Goal: Use online tool/utility: Use online tool/utility

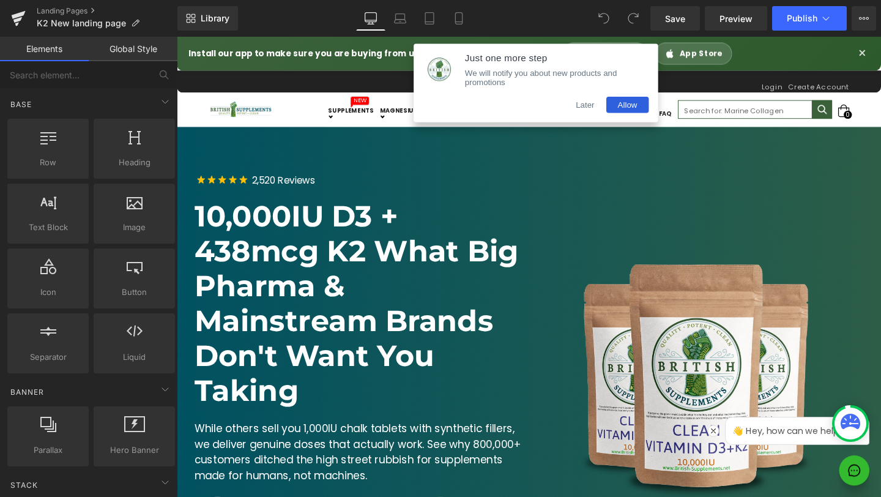
click at [598, 108] on button "Later" at bounding box center [606, 108] width 44 height 17
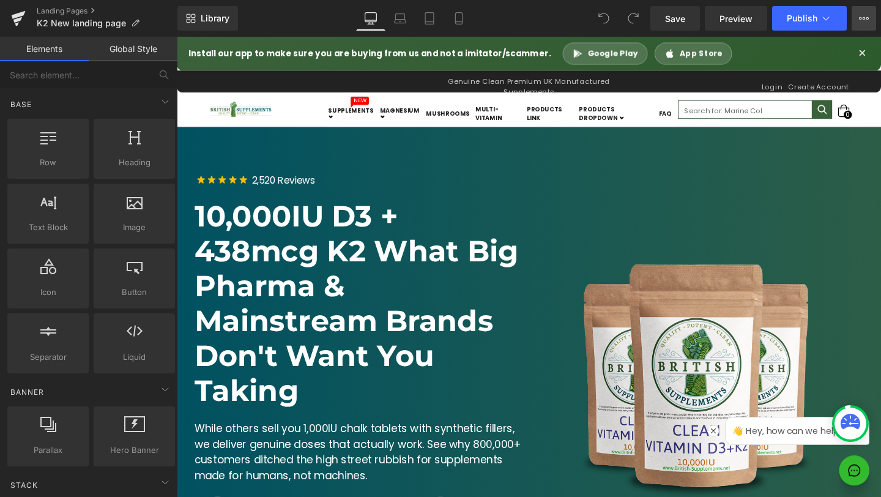
click at [865, 18] on icon at bounding box center [864, 18] width 10 height 10
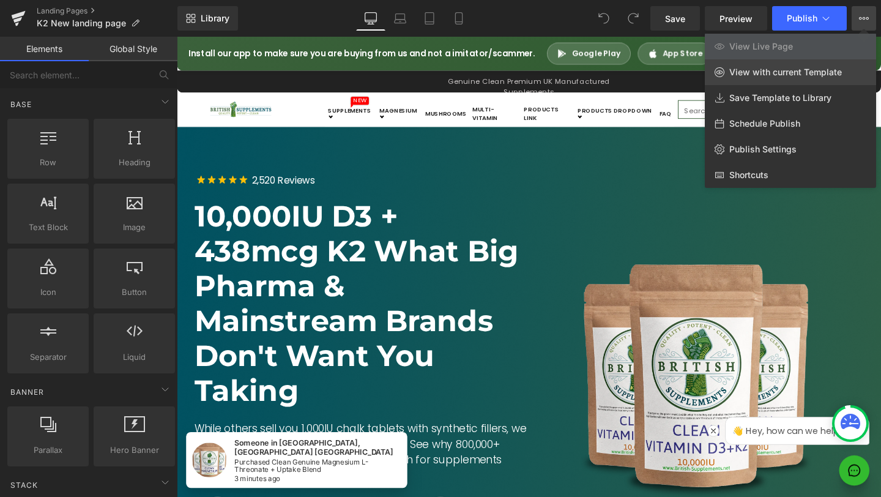
click at [821, 79] on link "View with current Template" at bounding box center [790, 72] width 171 height 26
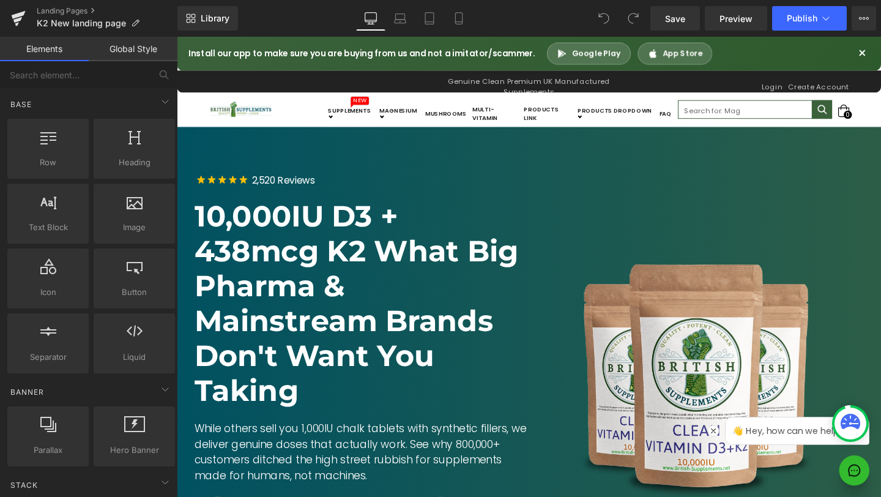
click at [880, 50] on button "×" at bounding box center [896, 54] width 15 height 22
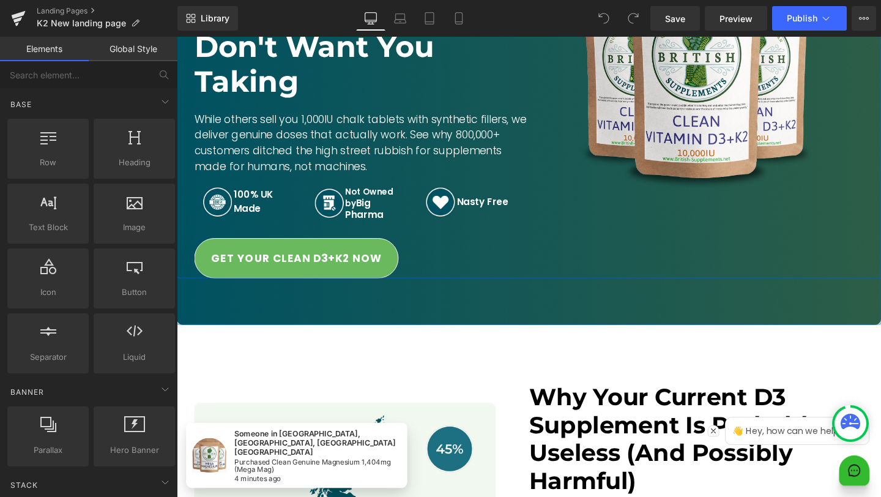
scroll to position [335, 0]
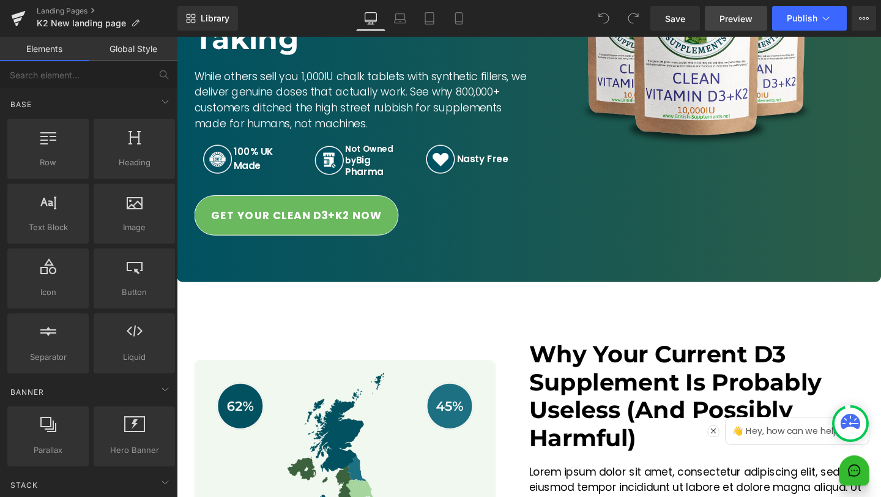
click at [736, 21] on span "Preview" at bounding box center [735, 18] width 33 height 13
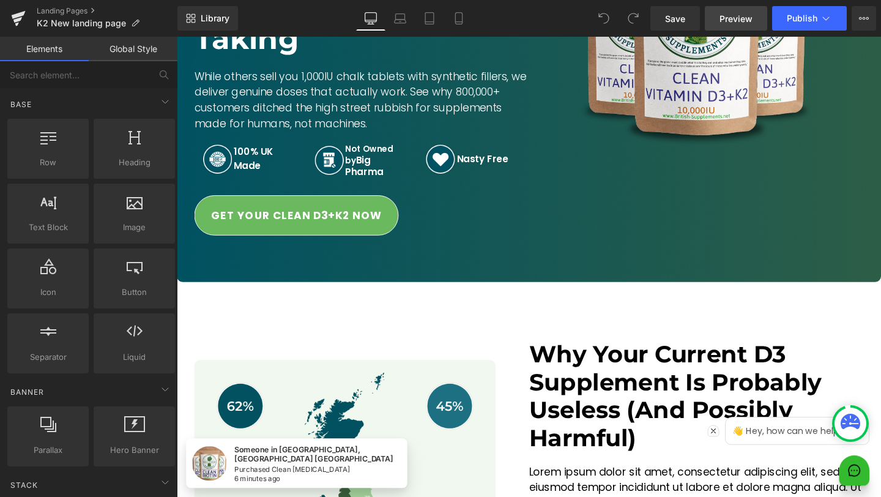
click at [748, 26] on link "Preview" at bounding box center [736, 18] width 62 height 24
click at [737, 28] on link "Preview" at bounding box center [736, 18] width 62 height 24
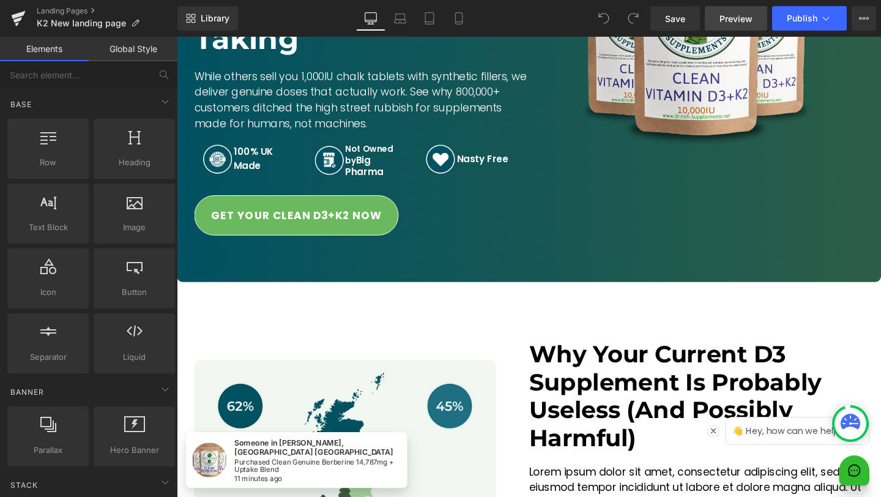
click at [744, 17] on span "Preview" at bounding box center [735, 18] width 33 height 13
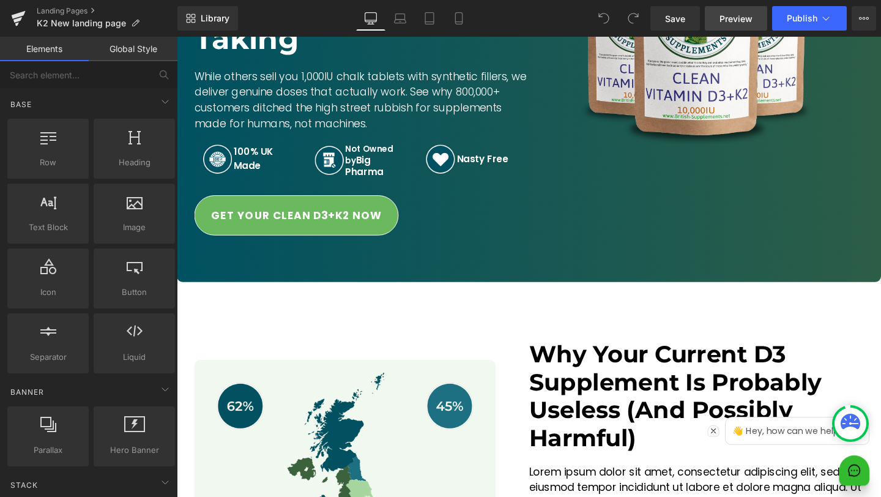
click at [738, 13] on span "Preview" at bounding box center [735, 18] width 33 height 13
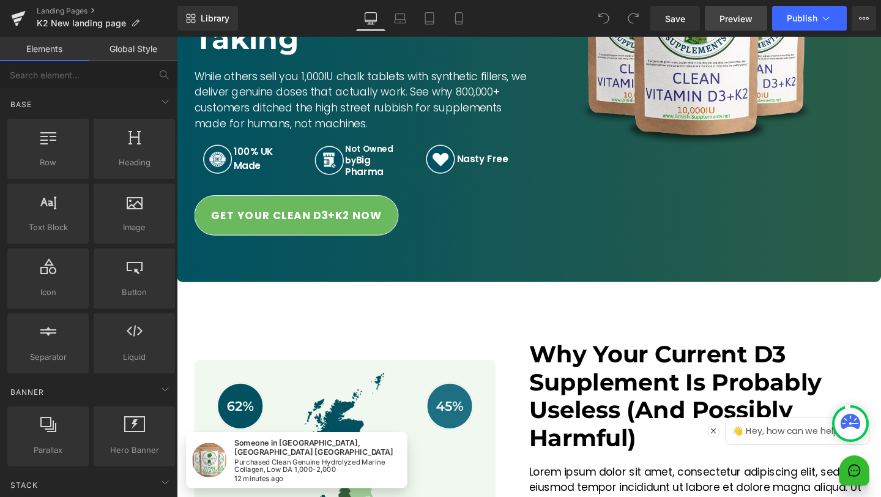
click at [744, 15] on span "Preview" at bounding box center [735, 18] width 33 height 13
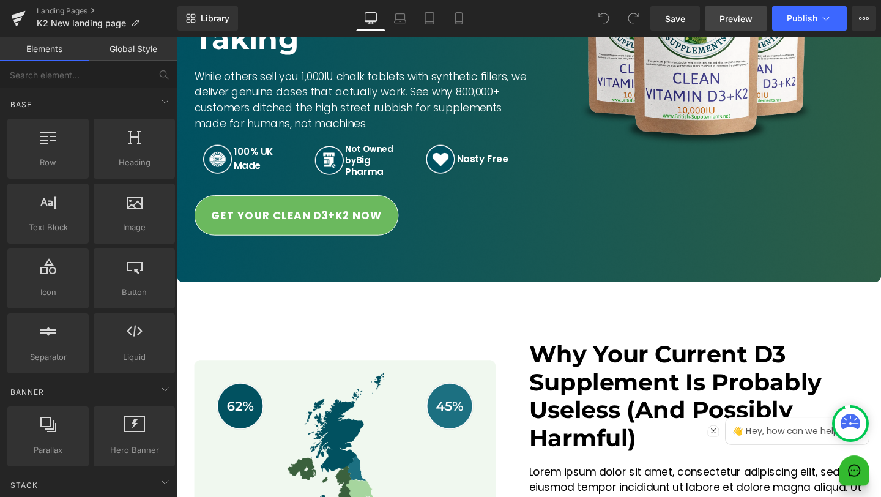
click at [739, 15] on span "Preview" at bounding box center [735, 18] width 33 height 13
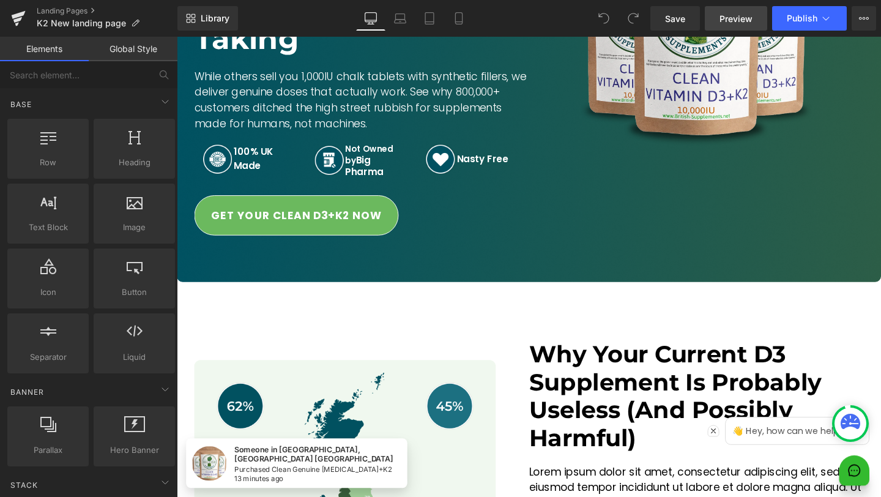
click at [734, 26] on link "Preview" at bounding box center [736, 18] width 62 height 24
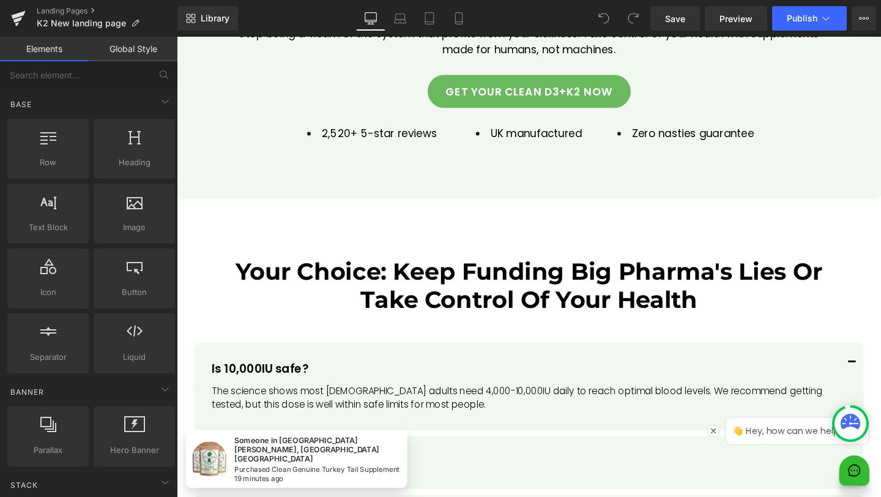
scroll to position [15666, 0]
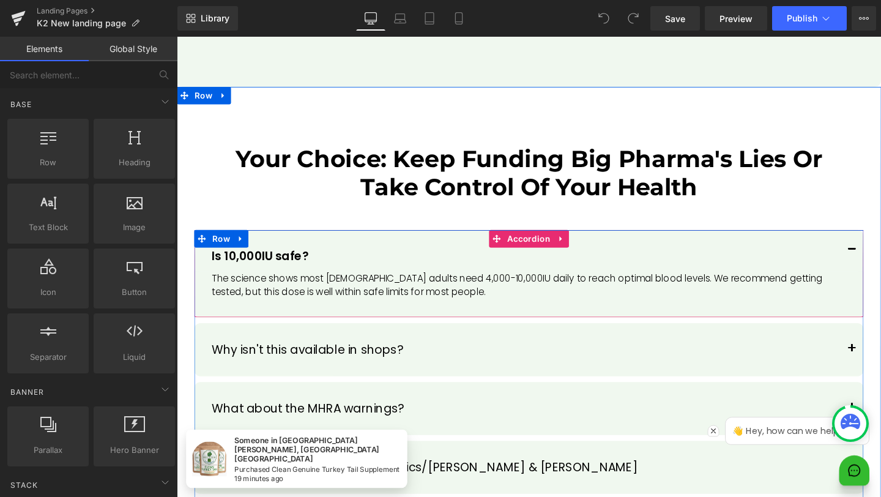
click at [878, 240] on button "button" at bounding box center [886, 261] width 24 height 43
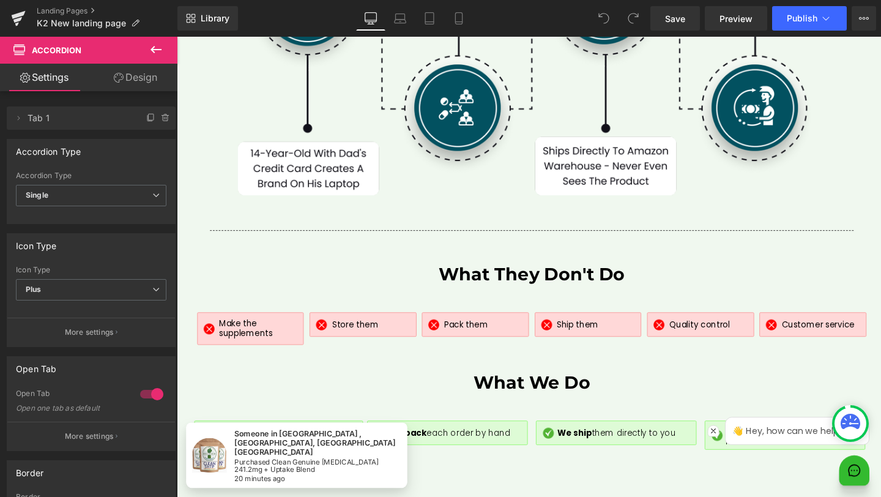
scroll to position [6067, 0]
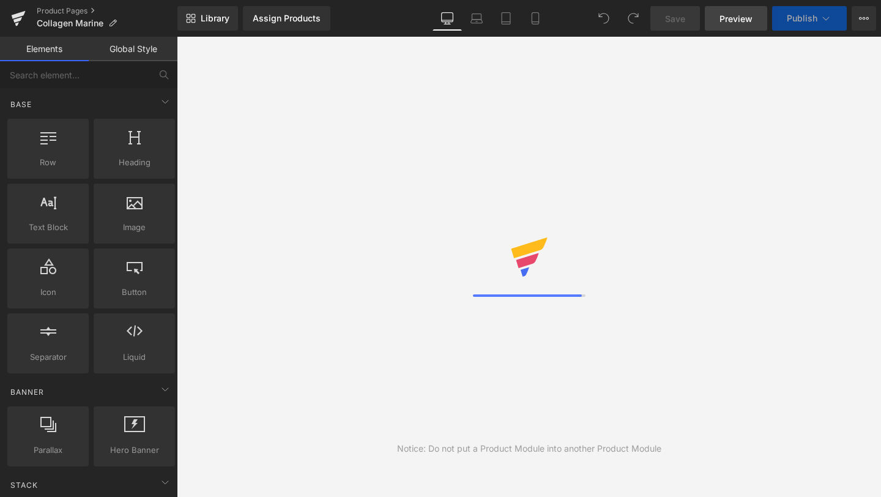
click at [745, 19] on span "Preview" at bounding box center [735, 18] width 33 height 13
